Goal: Use online tool/utility: Utilize a website feature to perform a specific function

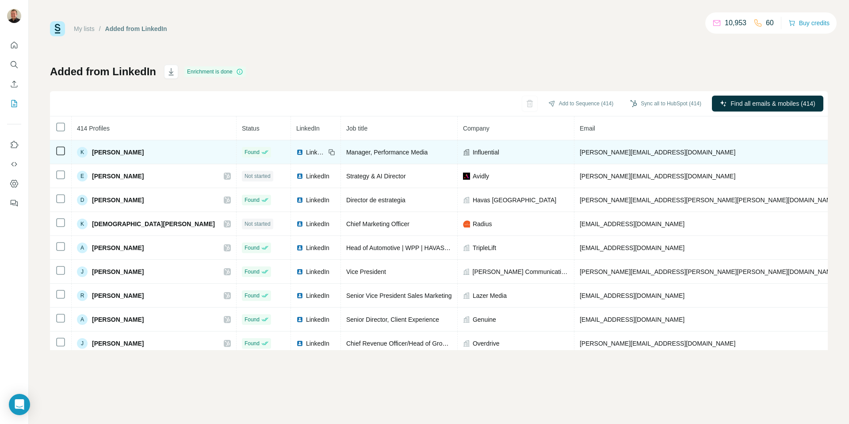
click at [61, 157] on td at bounding box center [61, 152] width 22 height 24
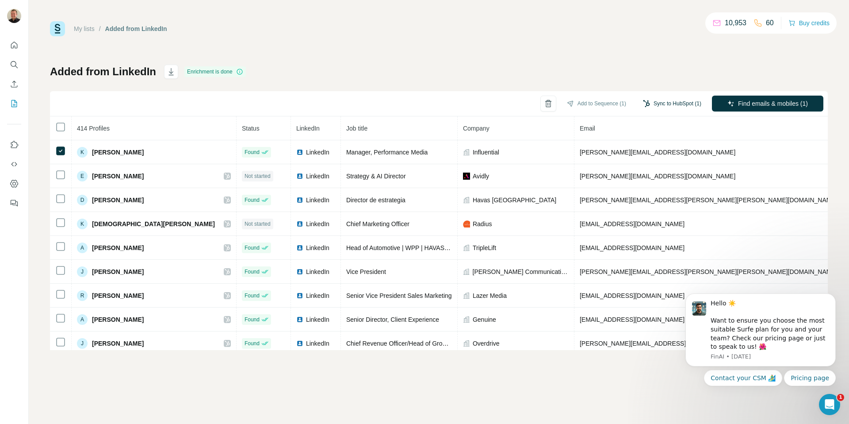
click at [689, 103] on button "Sync to HubSpot (1)" at bounding box center [672, 103] width 71 height 13
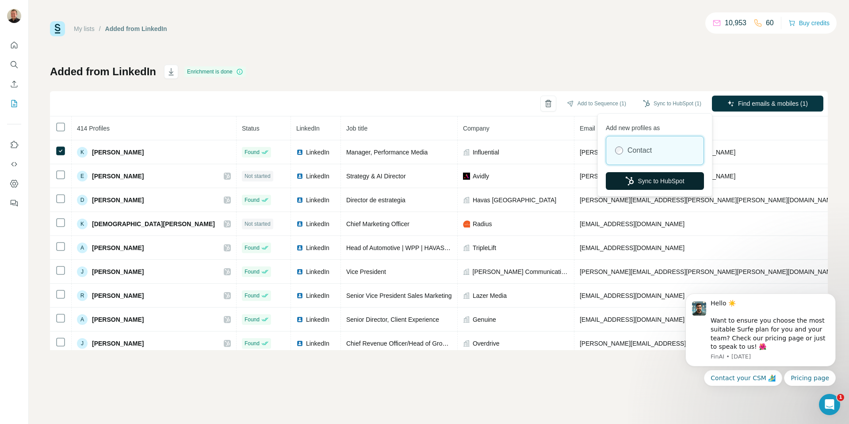
click at [644, 187] on button "Sync to HubSpot" at bounding box center [655, 181] width 98 height 18
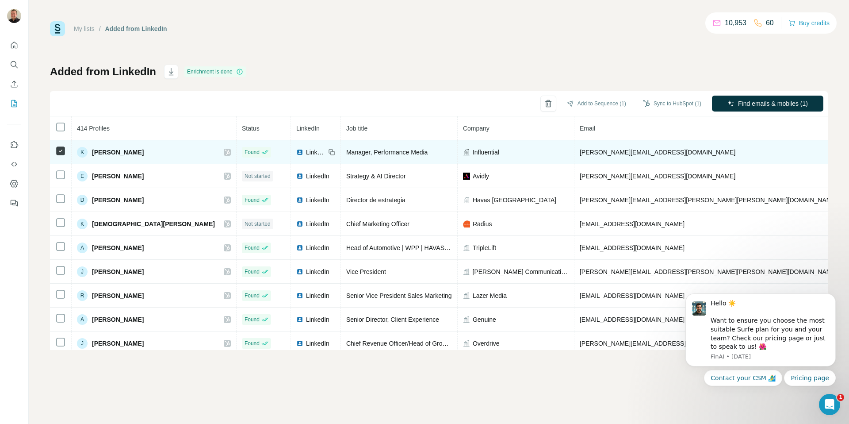
click at [225, 152] on icon at bounding box center [227, 151] width 5 height 5
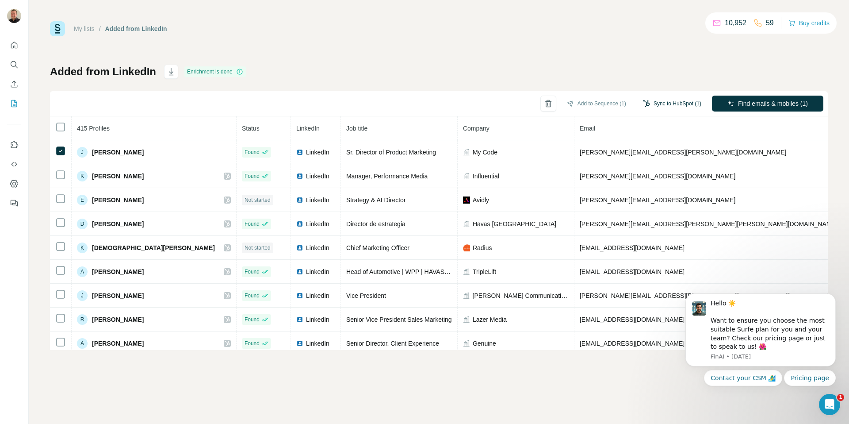
click at [656, 101] on button "Sync to HubSpot (1)" at bounding box center [672, 103] width 71 height 13
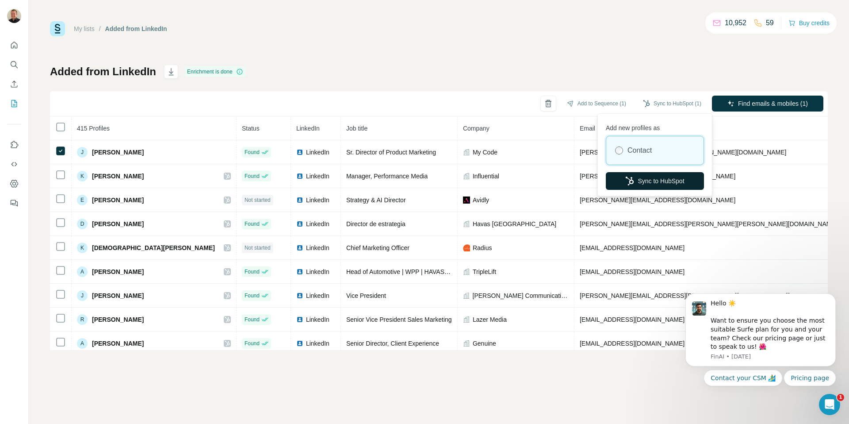
click at [634, 181] on button "Sync to HubSpot" at bounding box center [655, 181] width 98 height 18
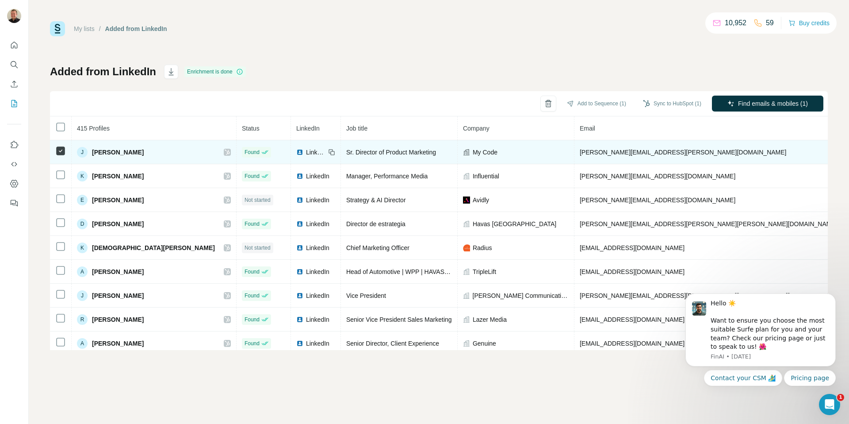
click at [225, 153] on icon at bounding box center [227, 152] width 5 height 7
